Goal: Information Seeking & Learning: Learn about a topic

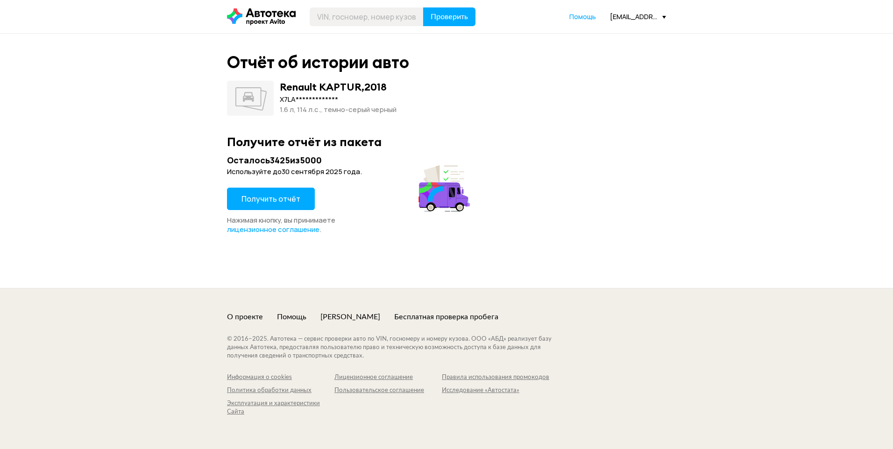
click at [276, 195] on span "Получить отчёт" at bounding box center [270, 199] width 59 height 10
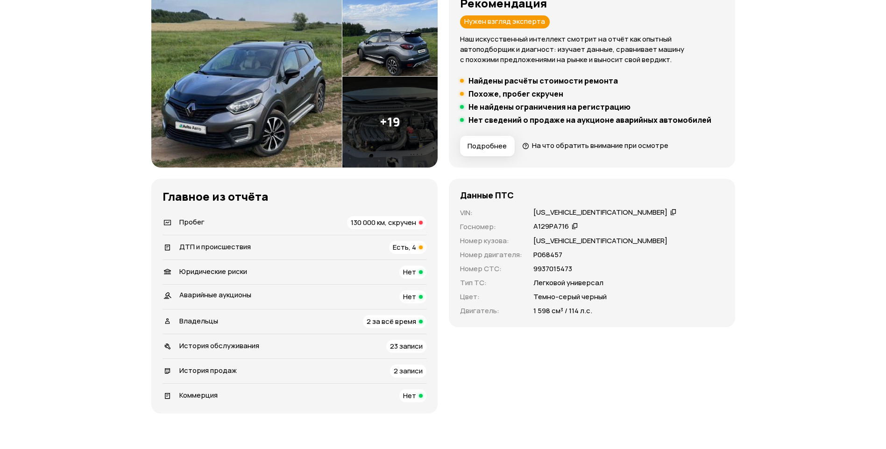
click at [374, 225] on span "130 000 км, скручен" at bounding box center [383, 223] width 65 height 10
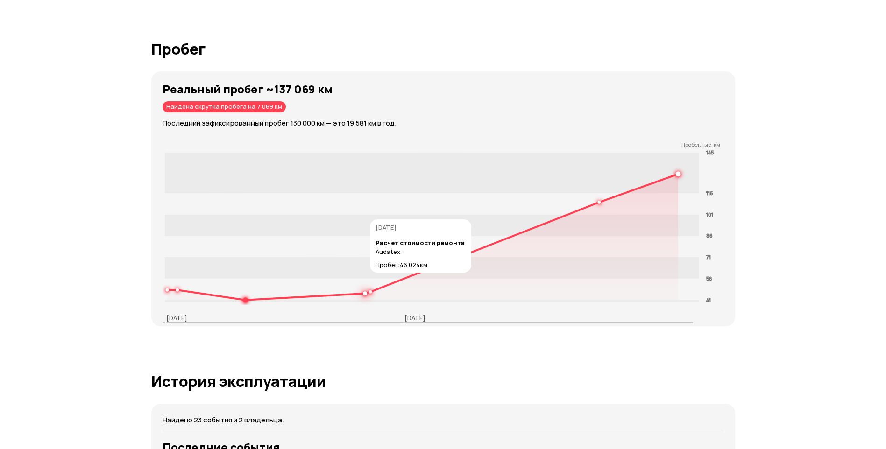
scroll to position [1435, 0]
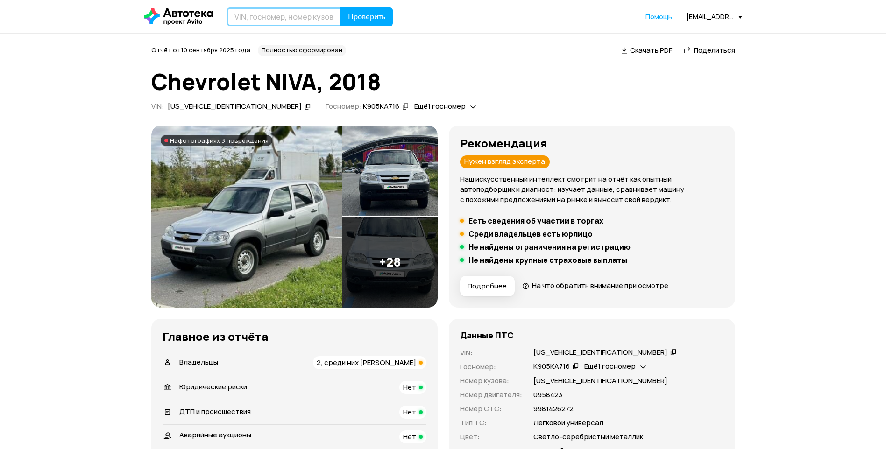
click at [272, 18] on input "text" at bounding box center [284, 16] width 114 height 19
paste input "XW8ZZZ61ZHG035802"
type input "XW8ZZZ61ZHG035802"
click at [368, 13] on span "Проверить" at bounding box center [366, 16] width 37 height 7
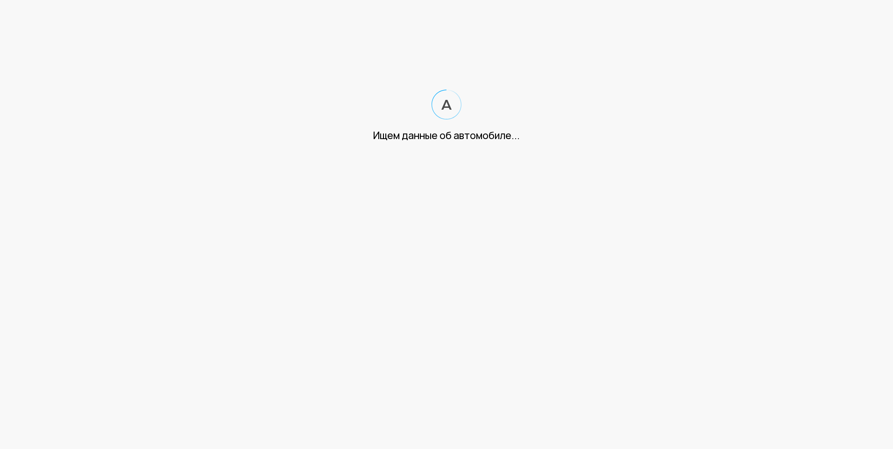
drag, startPoint x: 367, startPoint y: 15, endPoint x: 320, endPoint y: 94, distance: 92.3
click at [320, 94] on div "Ищем данные об автомобиле..." at bounding box center [446, 116] width 893 height 53
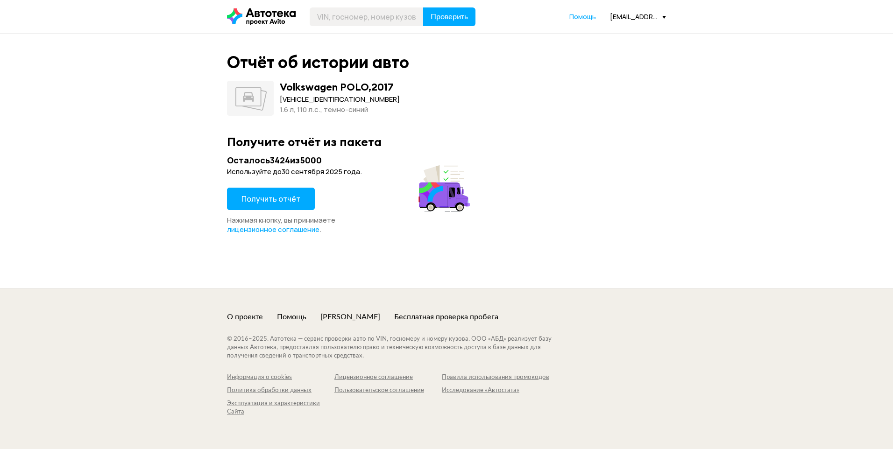
click at [279, 193] on button "Получить отчёт" at bounding box center [271, 199] width 88 height 22
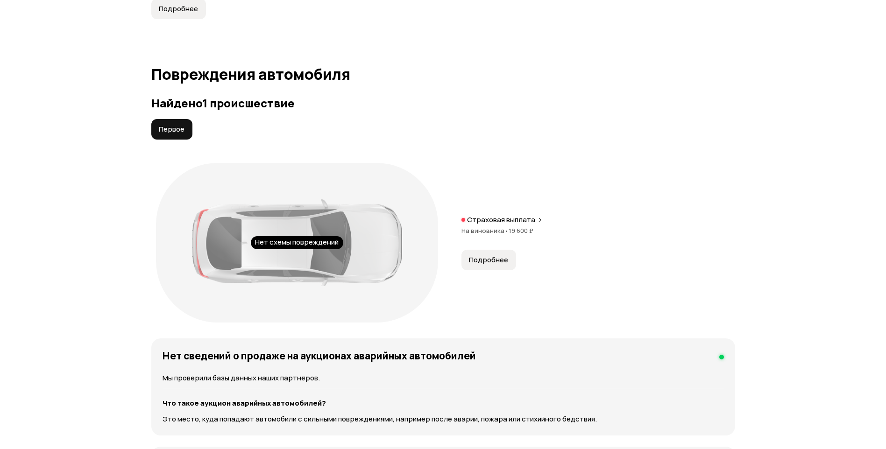
scroll to position [887, 0]
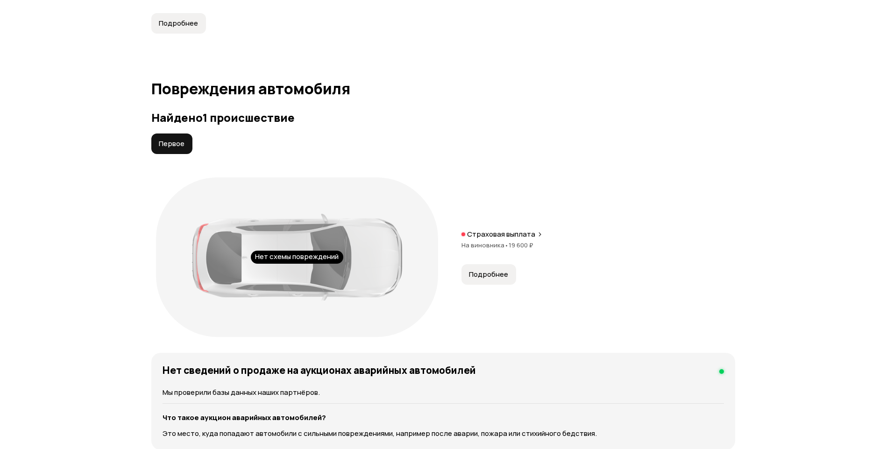
click at [492, 279] on span "Подробнее" at bounding box center [488, 274] width 39 height 9
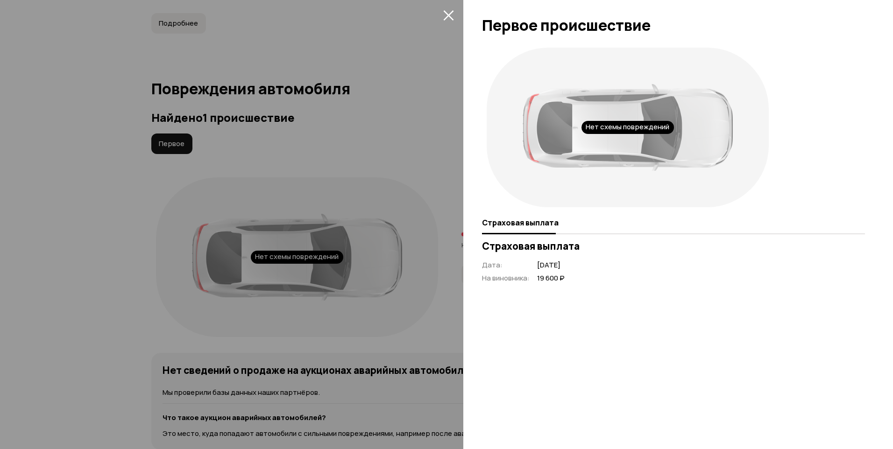
click at [454, 14] on button "закрыть" at bounding box center [448, 14] width 15 height 15
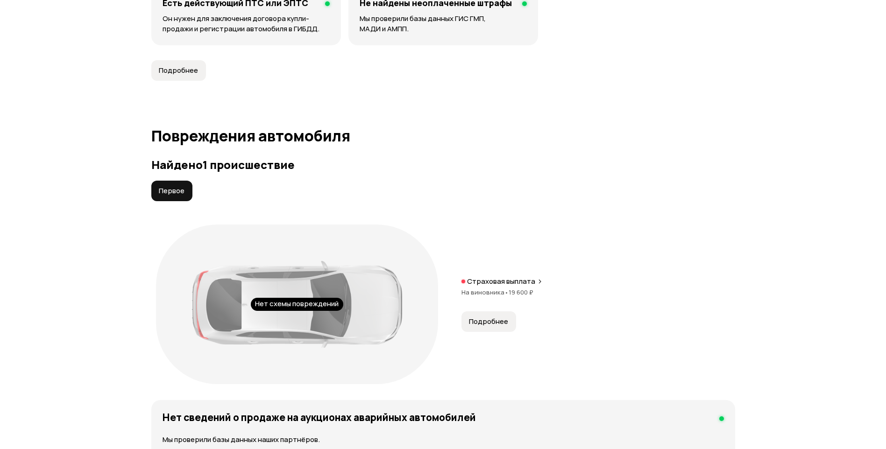
scroll to position [841, 0]
click at [500, 293] on span "На виновника •" at bounding box center [484, 292] width 47 height 8
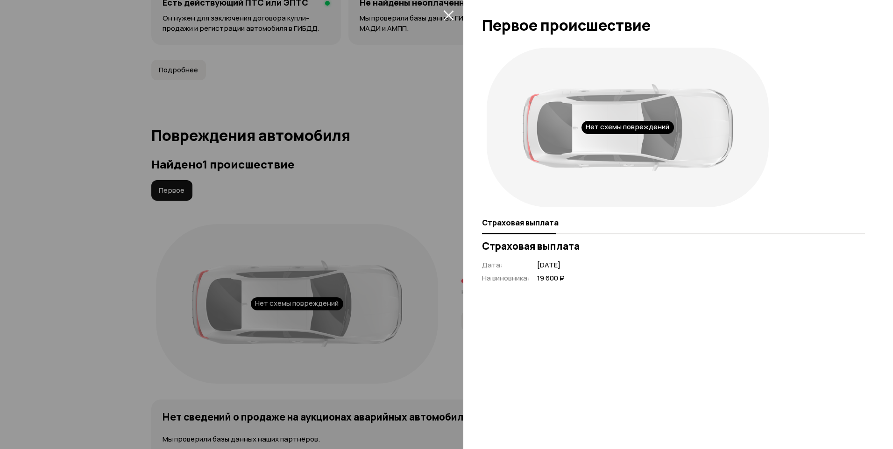
click at [452, 18] on icon "закрыть" at bounding box center [448, 15] width 10 height 10
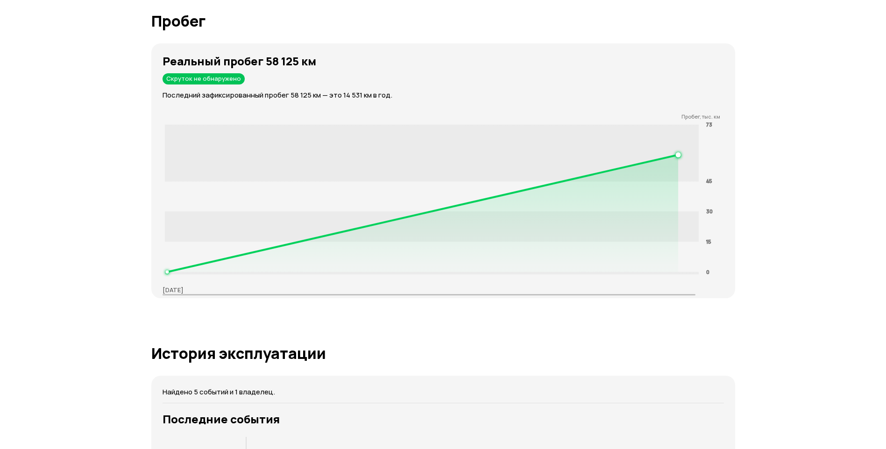
scroll to position [1308, 0]
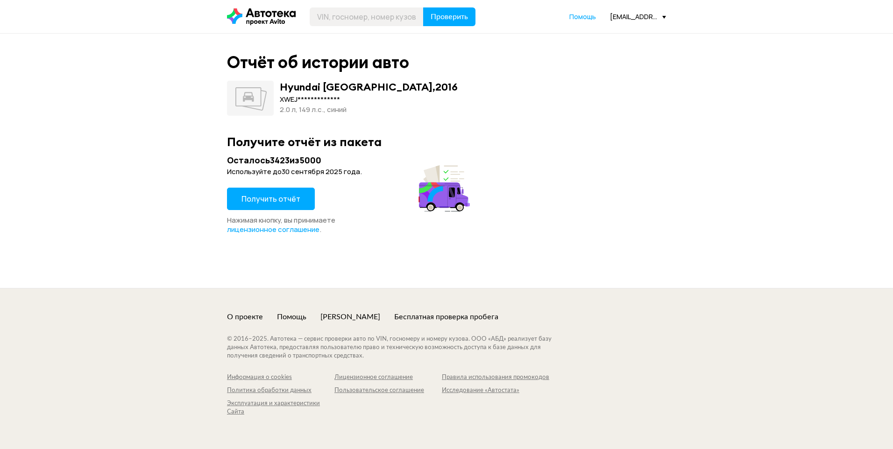
click at [267, 205] on button "Получить отчёт" at bounding box center [271, 199] width 88 height 22
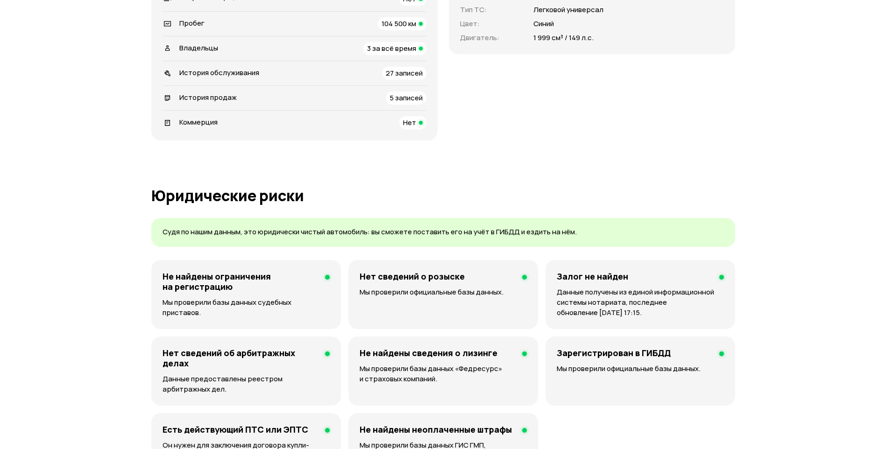
scroll to position [327, 0]
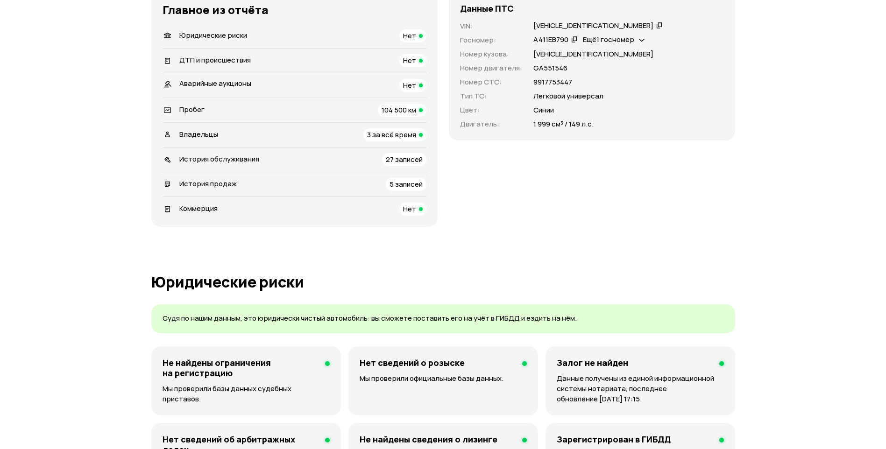
drag, startPoint x: 397, startPoint y: 112, endPoint x: 390, endPoint y: 110, distance: 7.7
click at [396, 112] on span "104 500 км" at bounding box center [399, 110] width 35 height 10
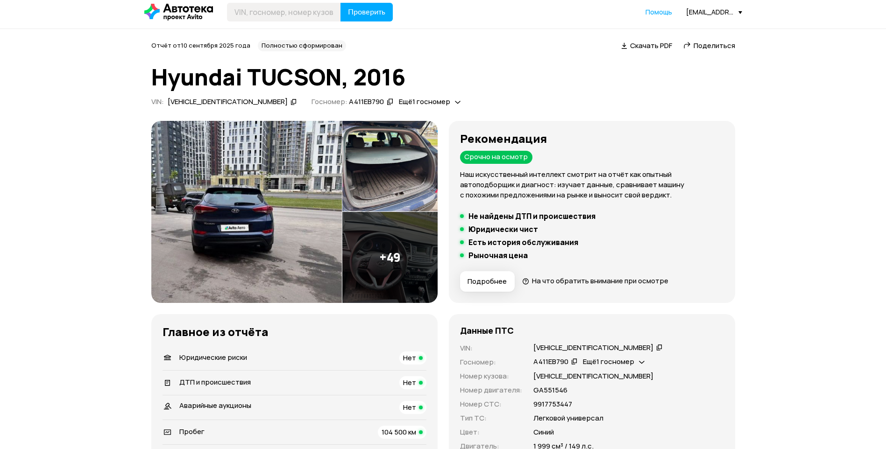
scroll to position [0, 0]
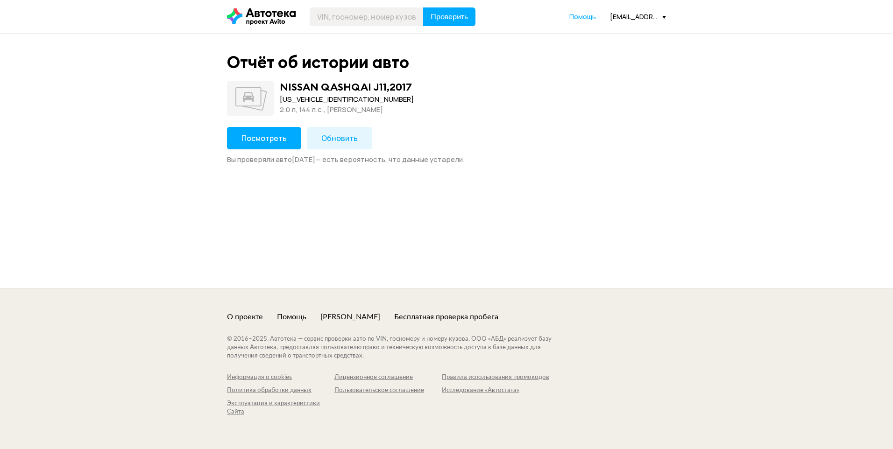
click at [256, 133] on span "Посмотреть" at bounding box center [263, 138] width 45 height 10
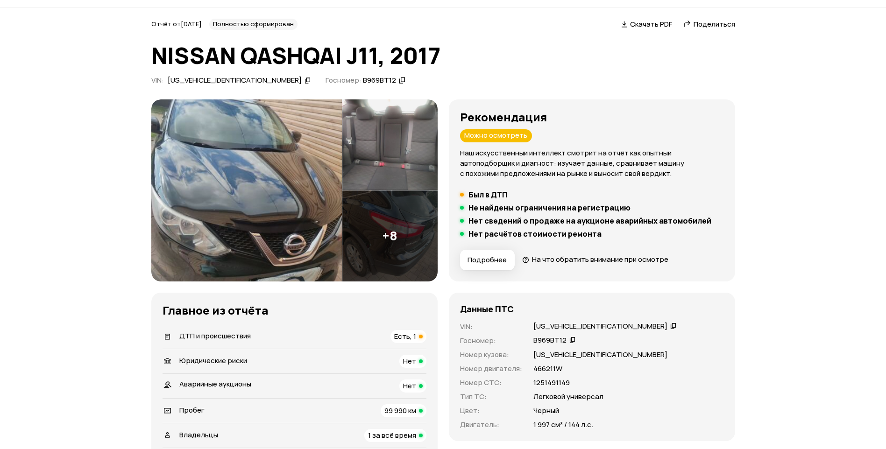
scroll to position [140, 0]
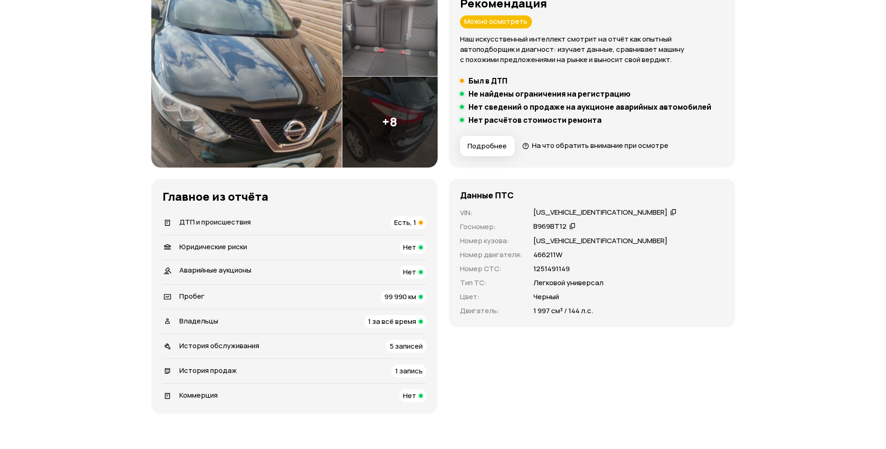
click at [361, 219] on div "ДТП и происшествия Есть, 1" at bounding box center [295, 222] width 264 height 13
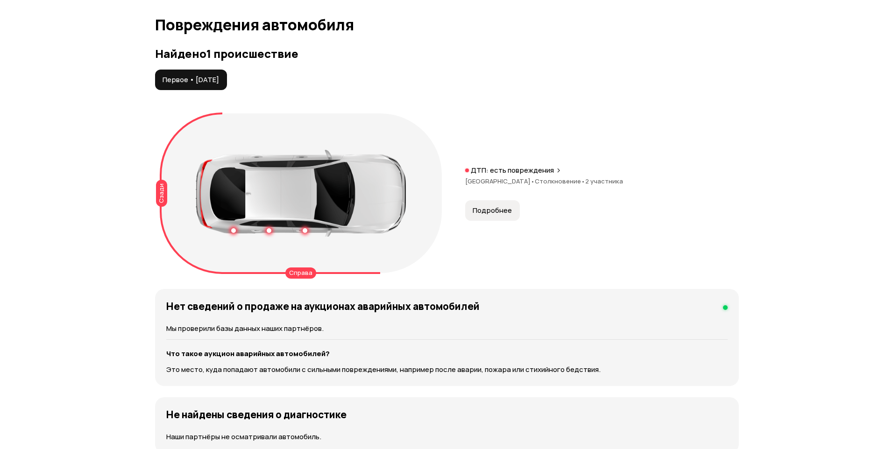
scroll to position [968, 0]
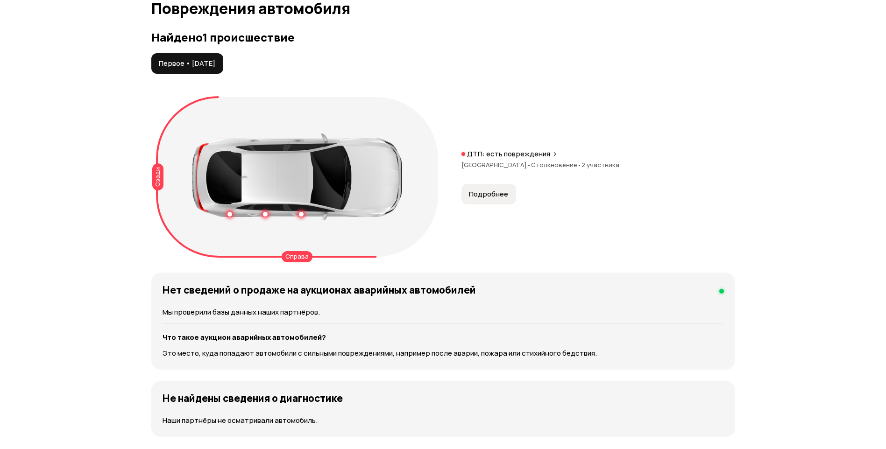
click at [473, 197] on span "Подробнее" at bounding box center [488, 194] width 39 height 9
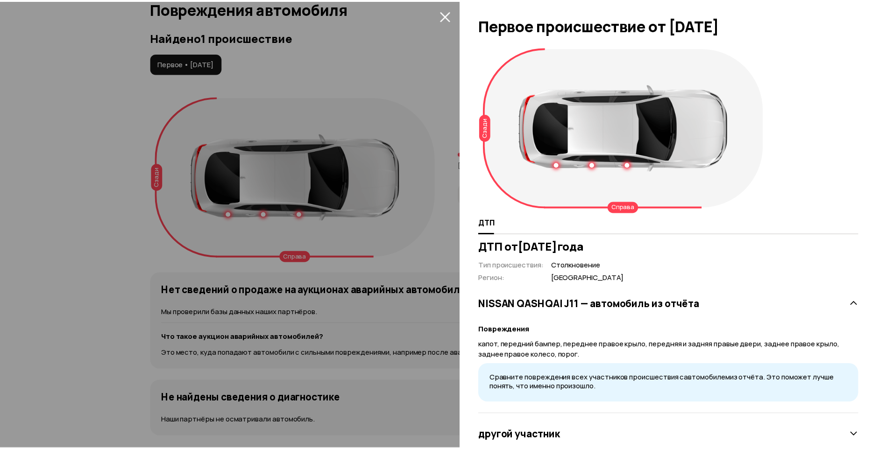
scroll to position [26, 0]
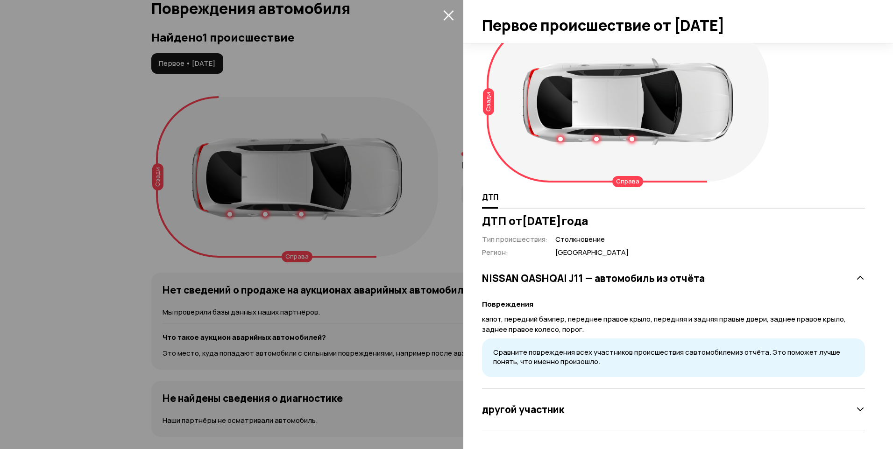
click at [449, 14] on icon "закрыть" at bounding box center [448, 15] width 10 height 10
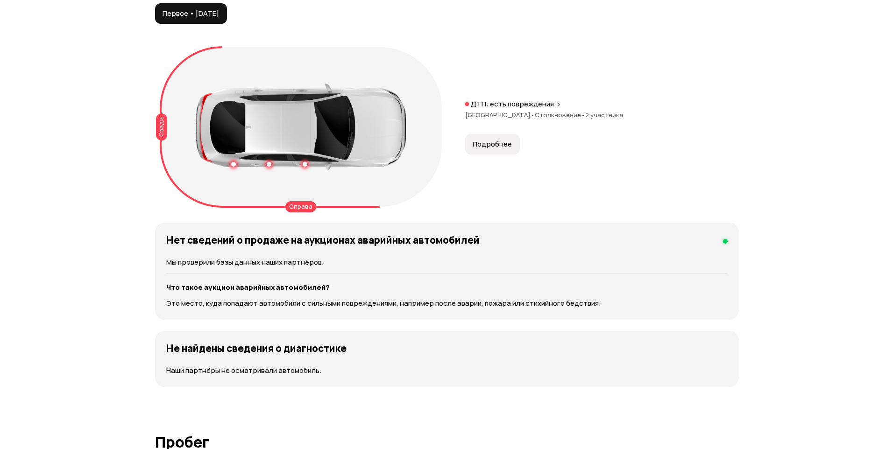
scroll to position [1014, 0]
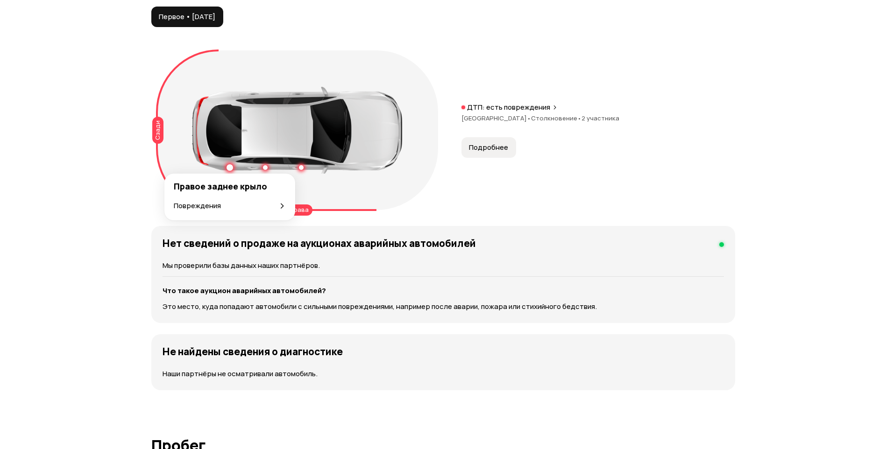
click at [227, 168] on div at bounding box center [230, 167] width 7 height 7
click at [265, 169] on div at bounding box center [265, 167] width 7 height 7
click at [299, 210] on div "Повреждения" at bounding box center [301, 206] width 112 height 10
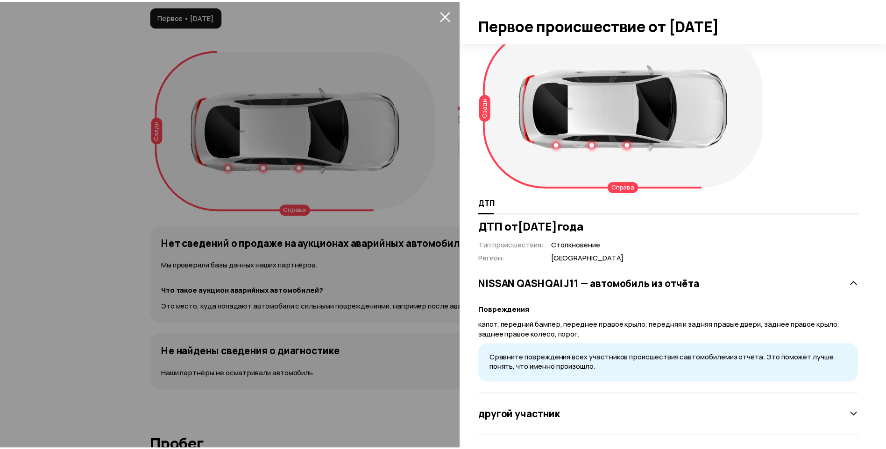
scroll to position [26, 0]
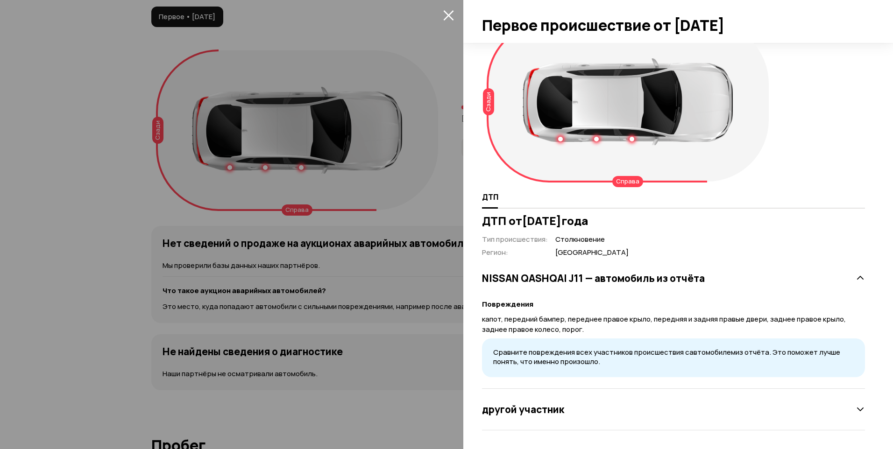
click at [452, 16] on icon "закрыть" at bounding box center [448, 15] width 11 height 11
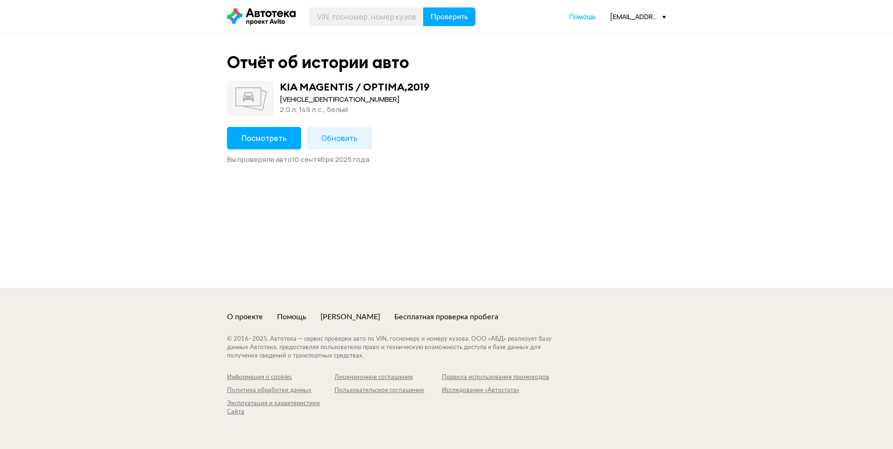
click at [267, 131] on button "Посмотреть" at bounding box center [264, 138] width 74 height 22
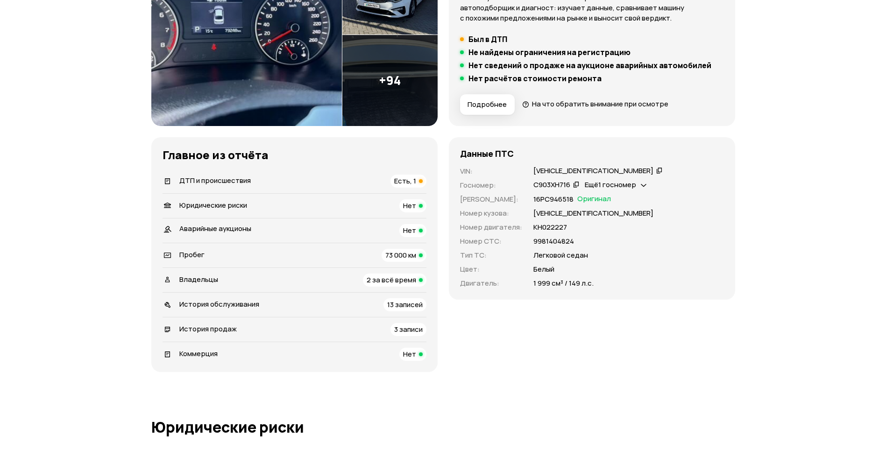
scroll to position [234, 0]
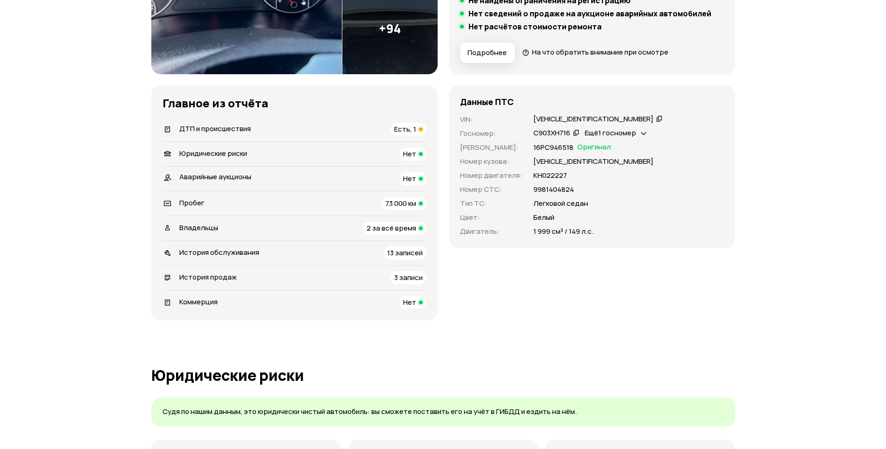
click at [371, 127] on div "ДТП и происшествия Есть, 1" at bounding box center [295, 129] width 264 height 13
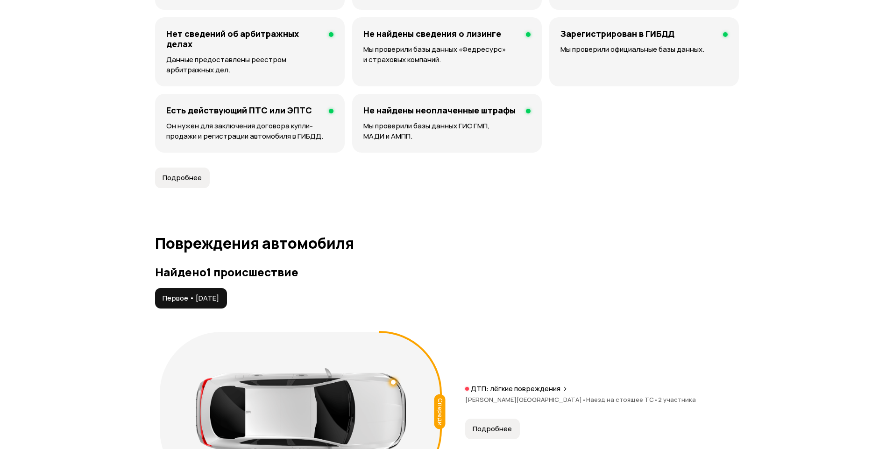
scroll to position [968, 0]
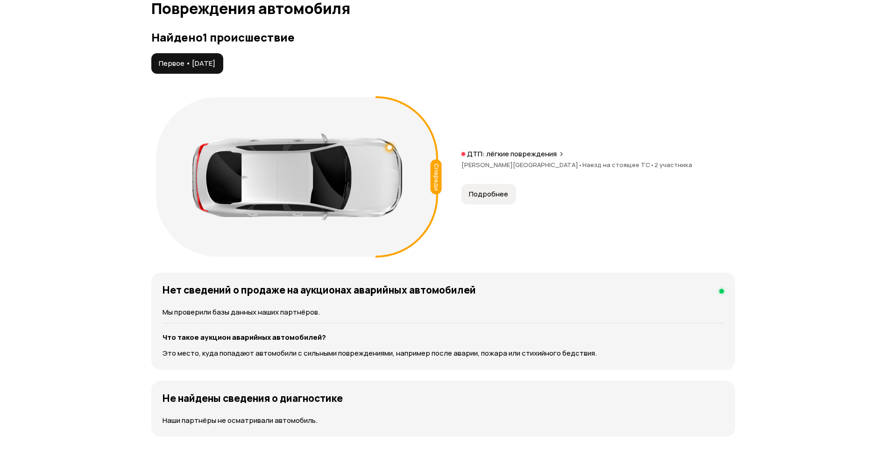
click at [491, 193] on span "Подробнее" at bounding box center [488, 194] width 39 height 9
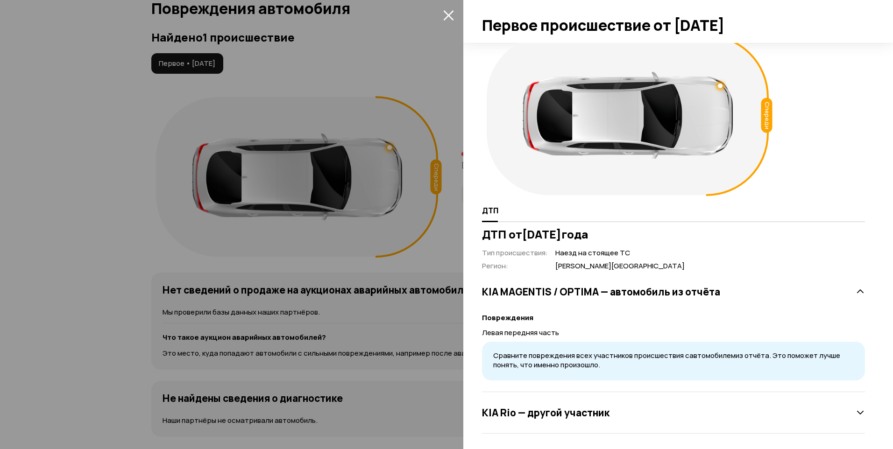
scroll to position [15, 0]
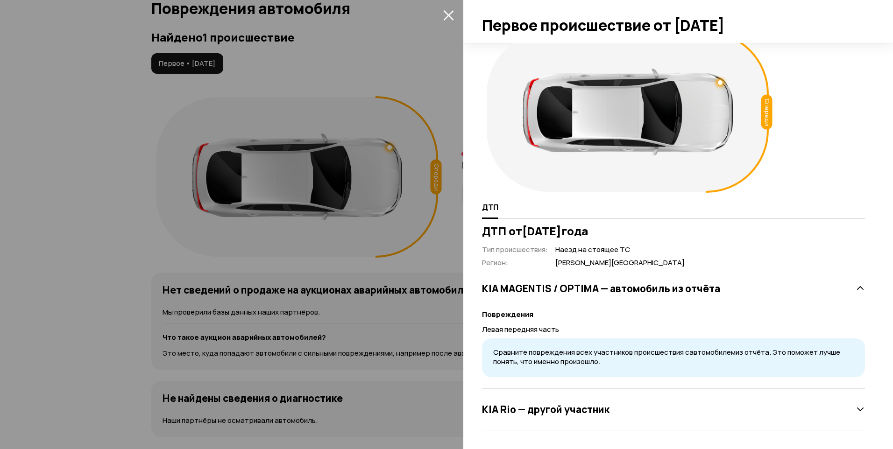
click at [856, 407] on icon at bounding box center [860, 409] width 9 height 9
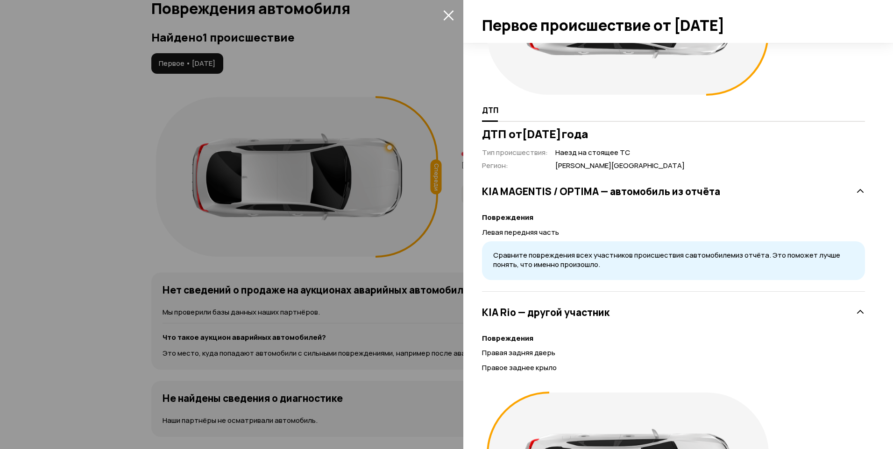
scroll to position [109, 0]
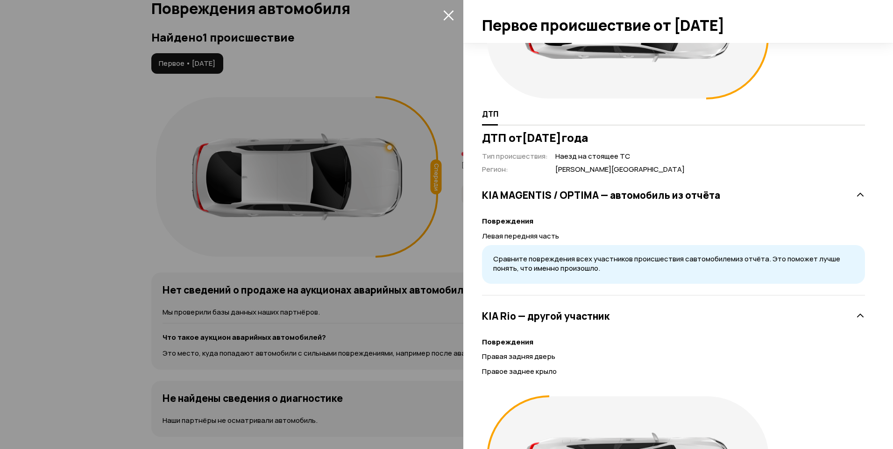
click at [864, 331] on div "Спереди ДТП ДТП от [DATE] Тип происшествия : Наезд на стоящее ТС Регион : [PERS…" at bounding box center [678, 246] width 430 height 406
click at [860, 315] on div "Спереди ДТП ДТП от [DATE] Тип происшествия : Наезд на стоящее ТС Регион : [PERS…" at bounding box center [678, 246] width 430 height 406
click at [856, 314] on icon at bounding box center [860, 316] width 9 height 9
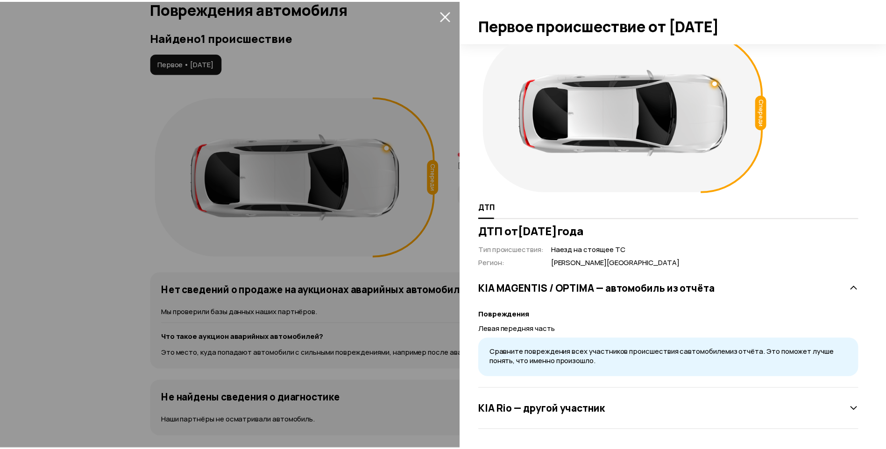
scroll to position [0, 0]
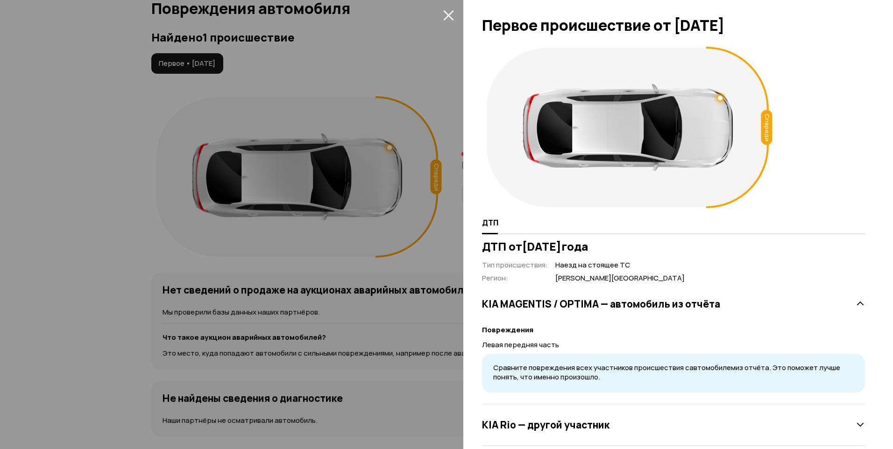
click at [444, 14] on icon "закрыть" at bounding box center [448, 15] width 11 height 11
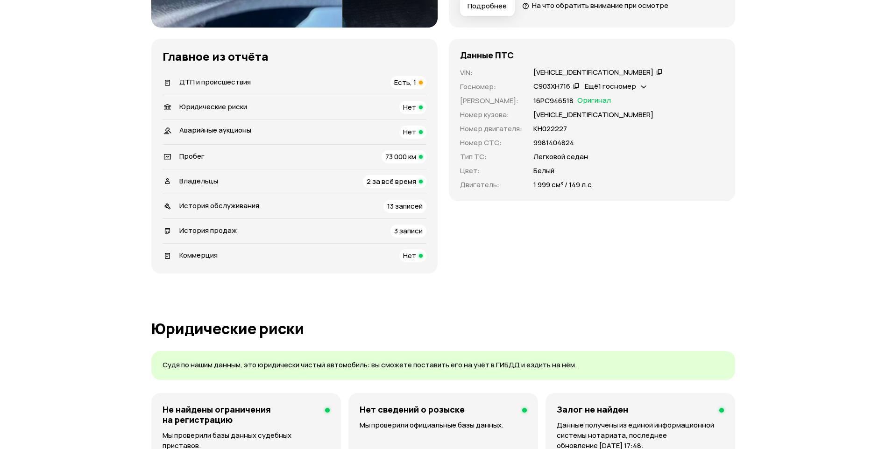
click at [388, 88] on div "ДТП и происшествия Есть, 1" at bounding box center [295, 82] width 264 height 13
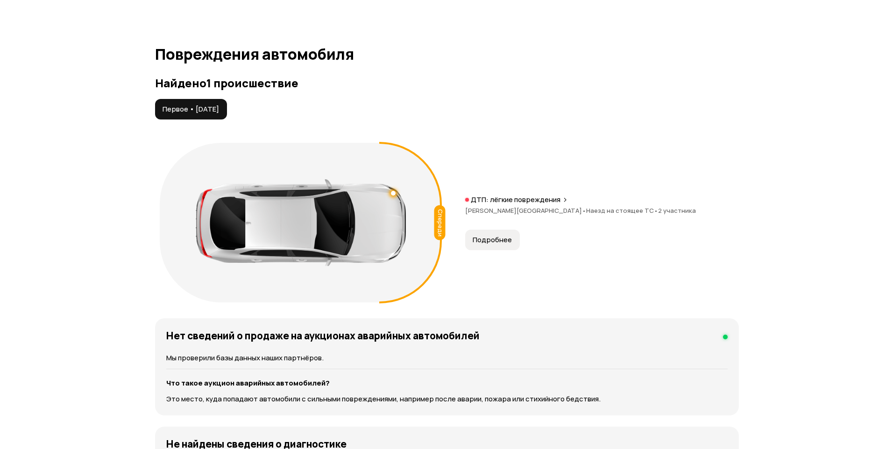
scroll to position [921, 0]
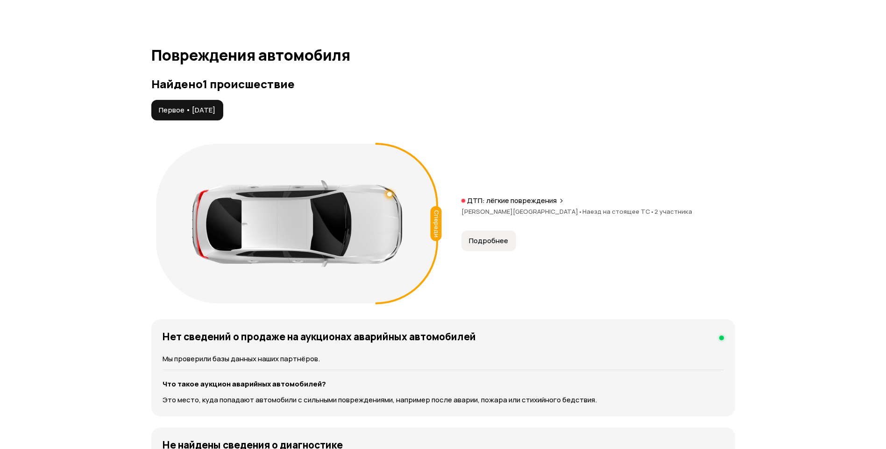
click at [498, 247] on button "Подробнее" at bounding box center [488, 241] width 55 height 21
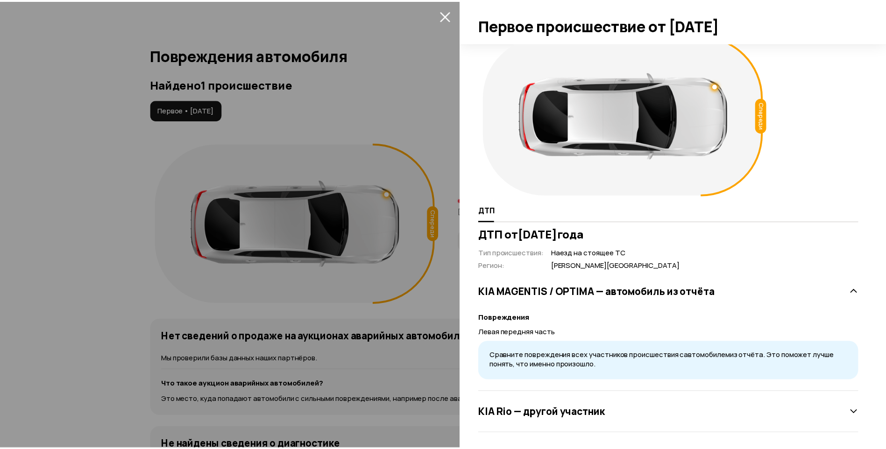
scroll to position [15, 0]
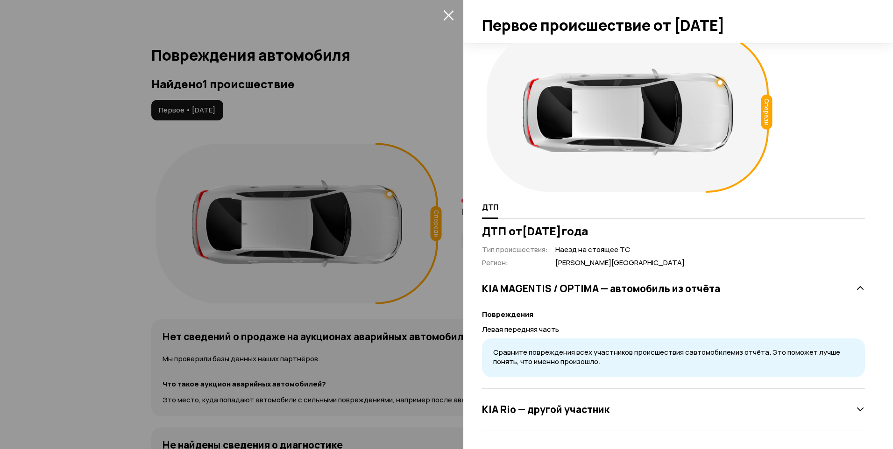
click at [445, 14] on icon "закрыть" at bounding box center [448, 15] width 11 height 11
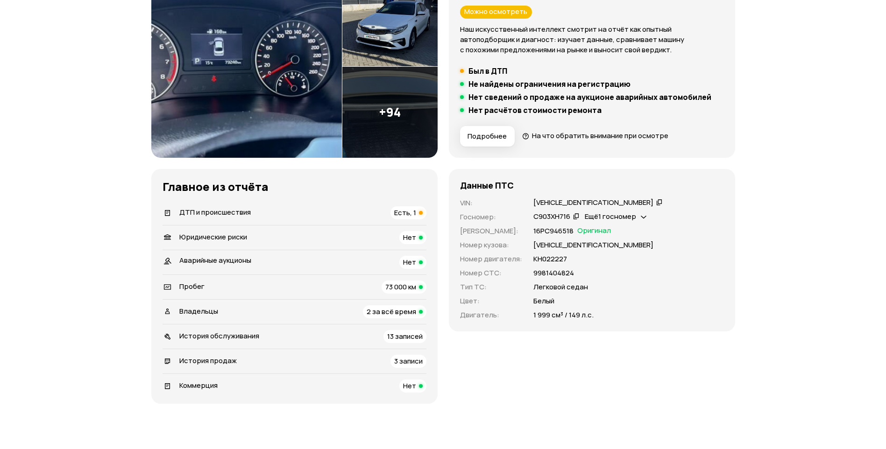
scroll to position [187, 0]
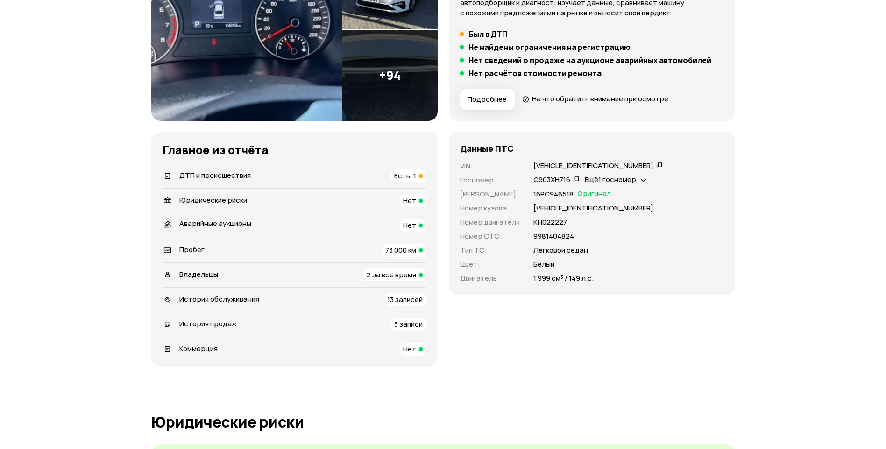
click at [409, 182] on div "Есть, 1" at bounding box center [408, 176] width 36 height 13
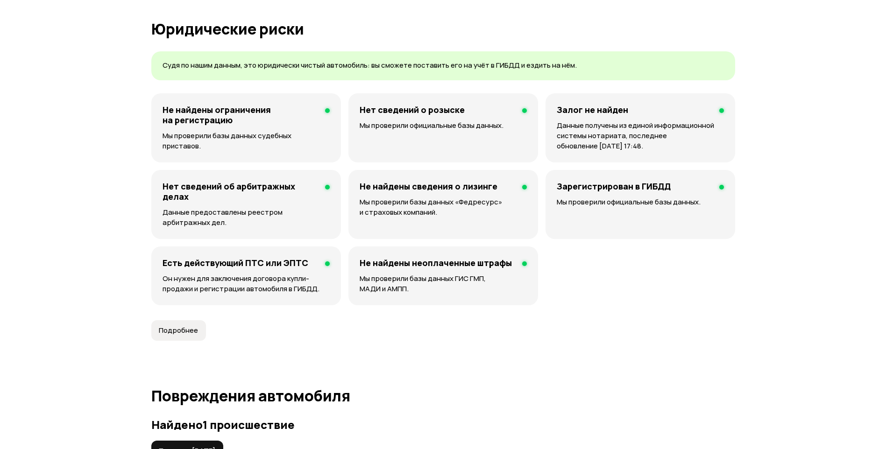
scroll to position [547, 0]
